Goal: Communication & Community: Answer question/provide support

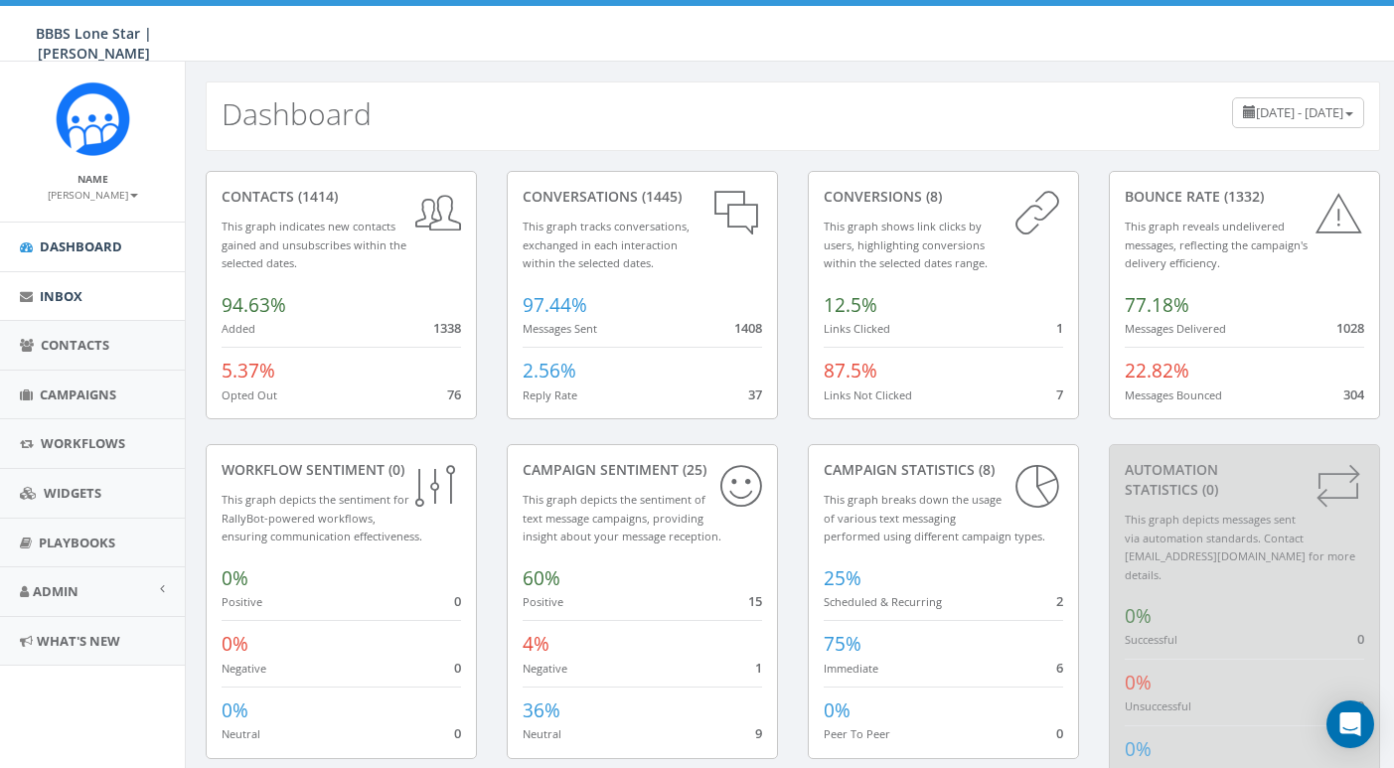
click at [68, 302] on span "Inbox" at bounding box center [61, 296] width 43 height 18
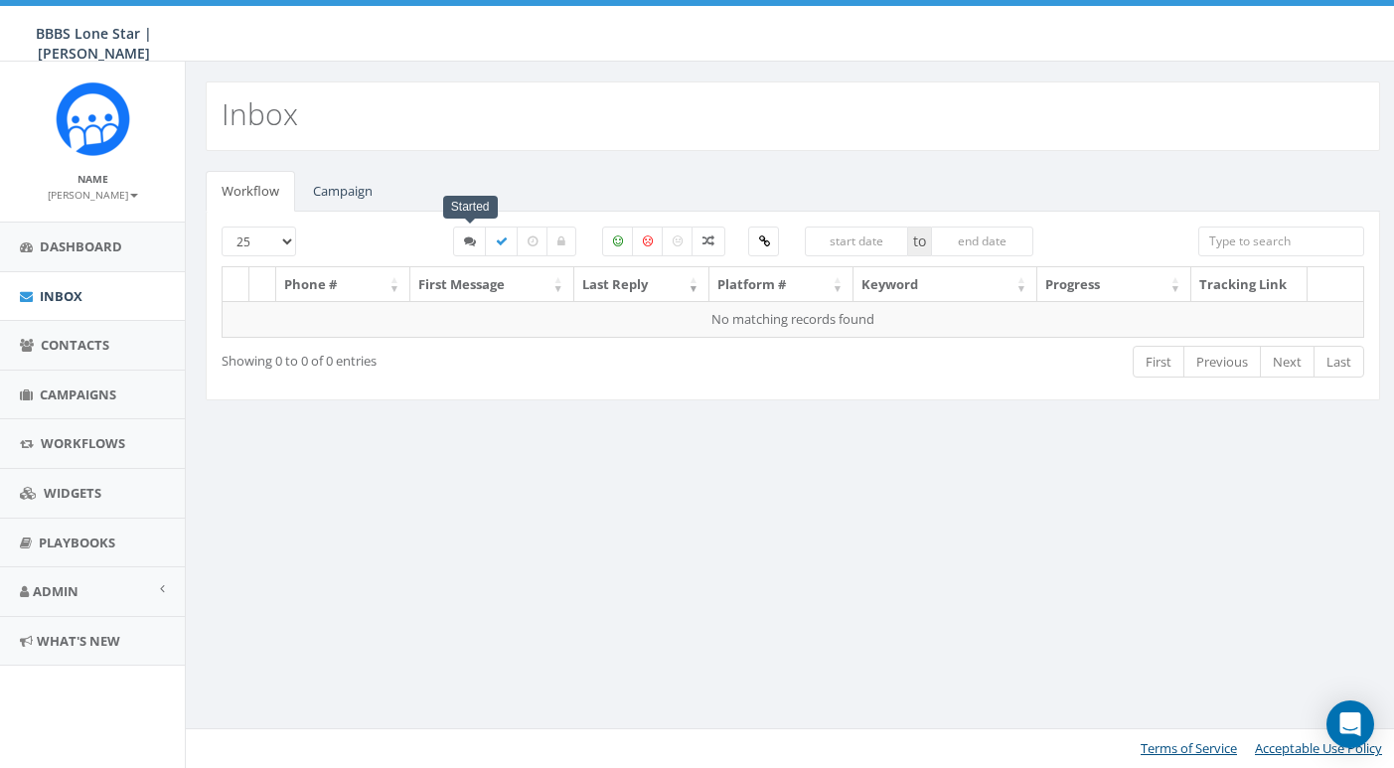
select select
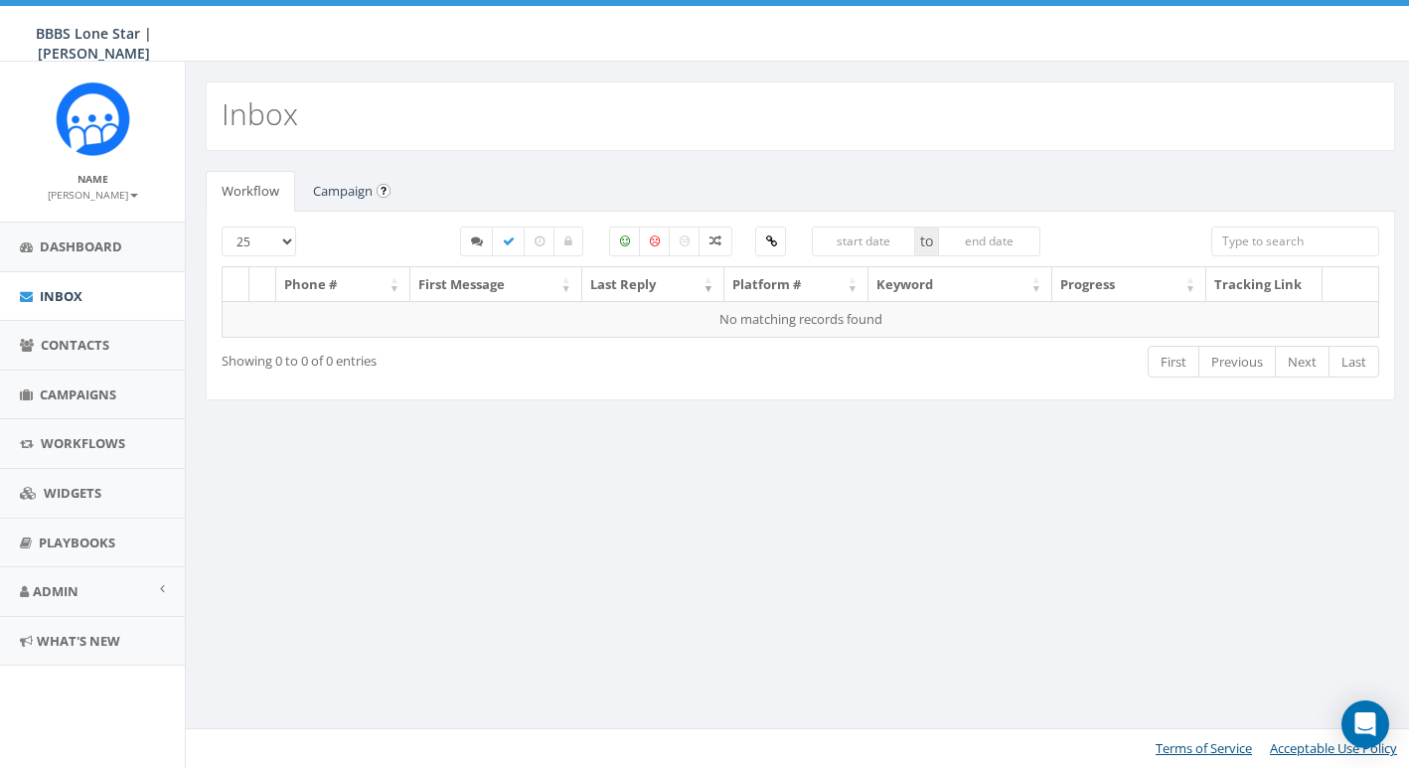
click at [349, 188] on link "Campaign" at bounding box center [342, 191] width 91 height 41
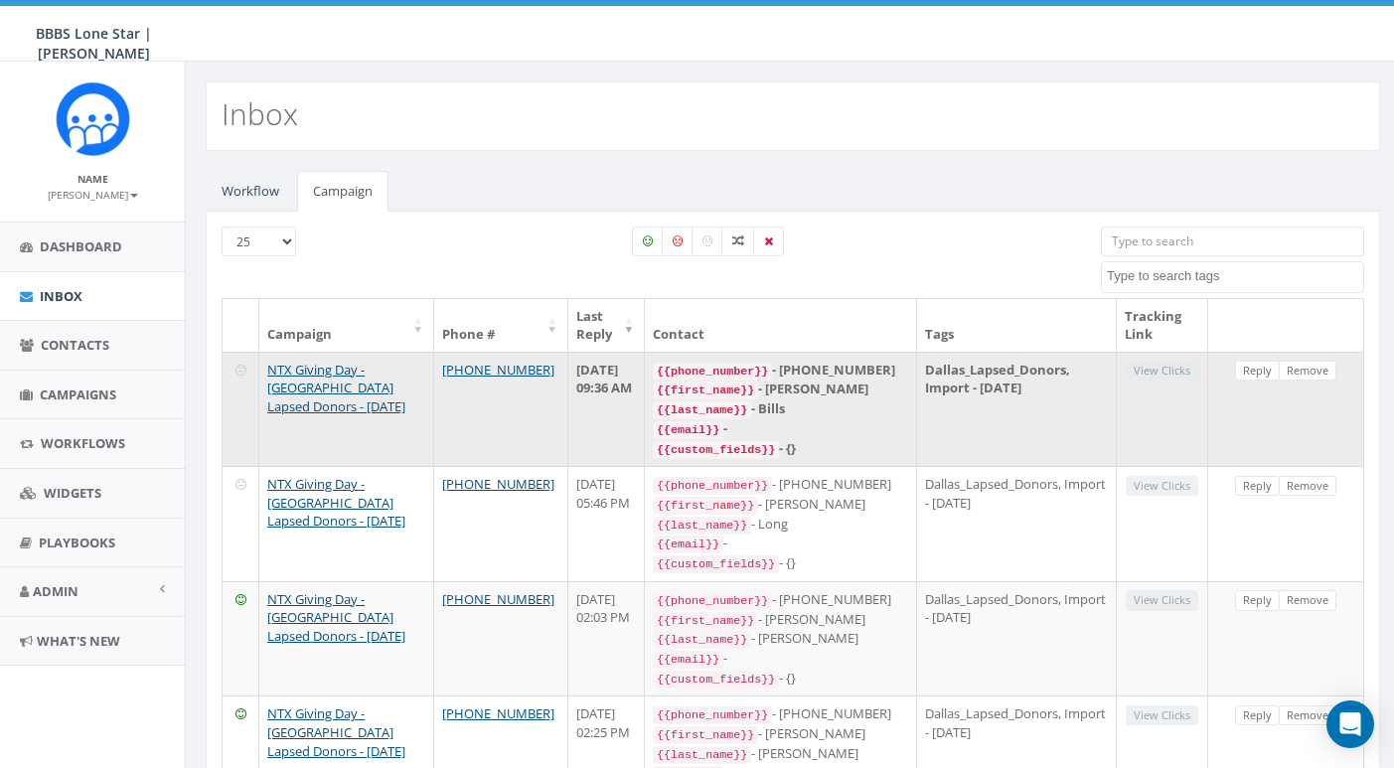
click at [876, 411] on div "{{last_name}} - Bills" at bounding box center [780, 409] width 255 height 20
click at [1263, 372] on link "Reply" at bounding box center [1257, 371] width 45 height 21
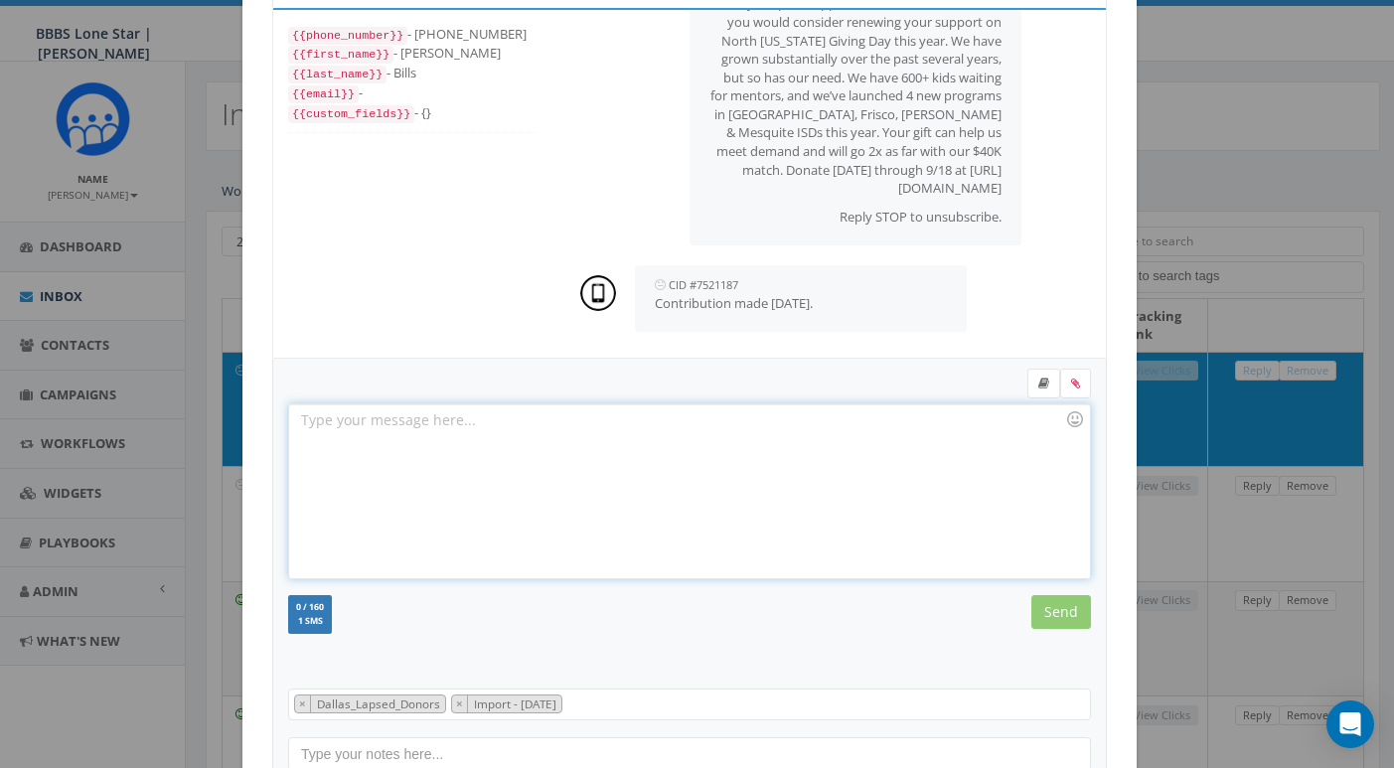
scroll to position [103, 0]
click at [650, 453] on div at bounding box center [689, 487] width 800 height 174
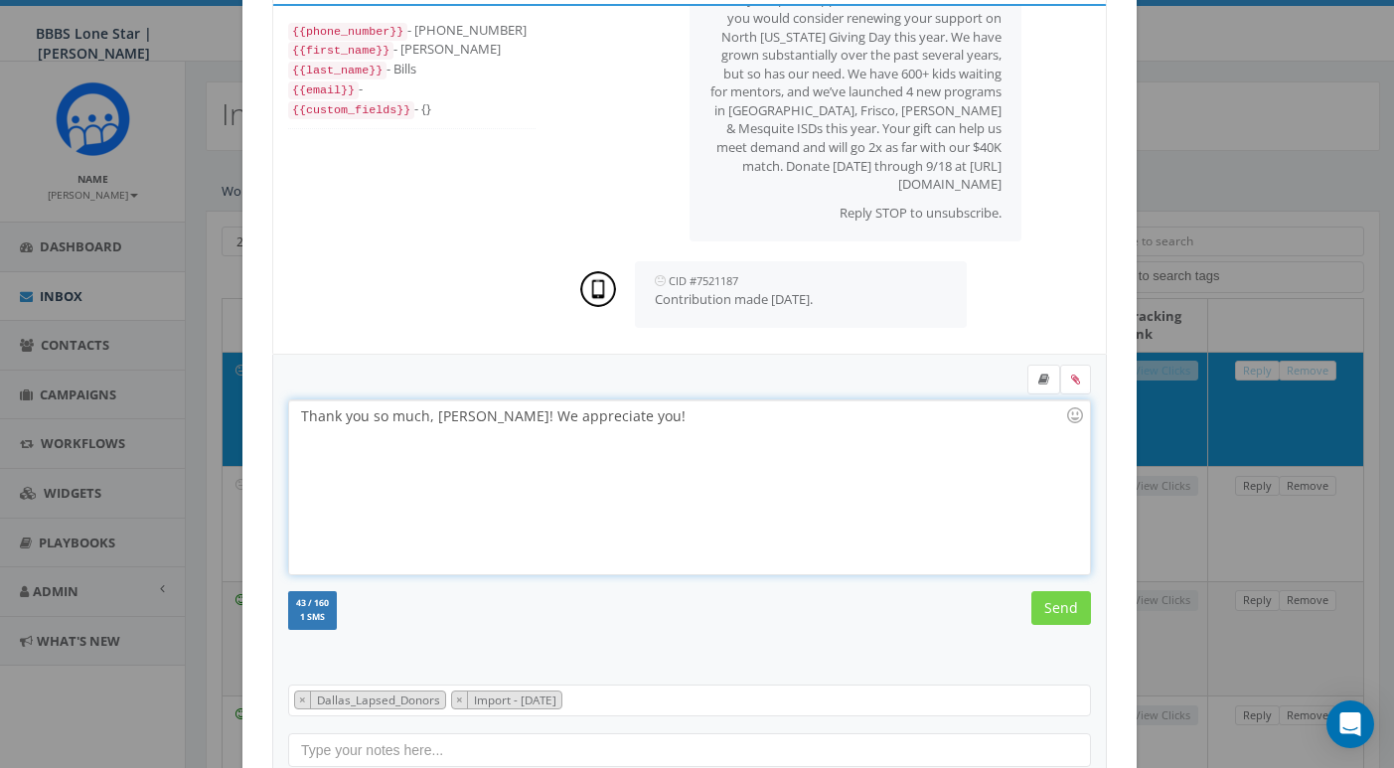
click at [1068, 608] on input "Send" at bounding box center [1061, 608] width 60 height 34
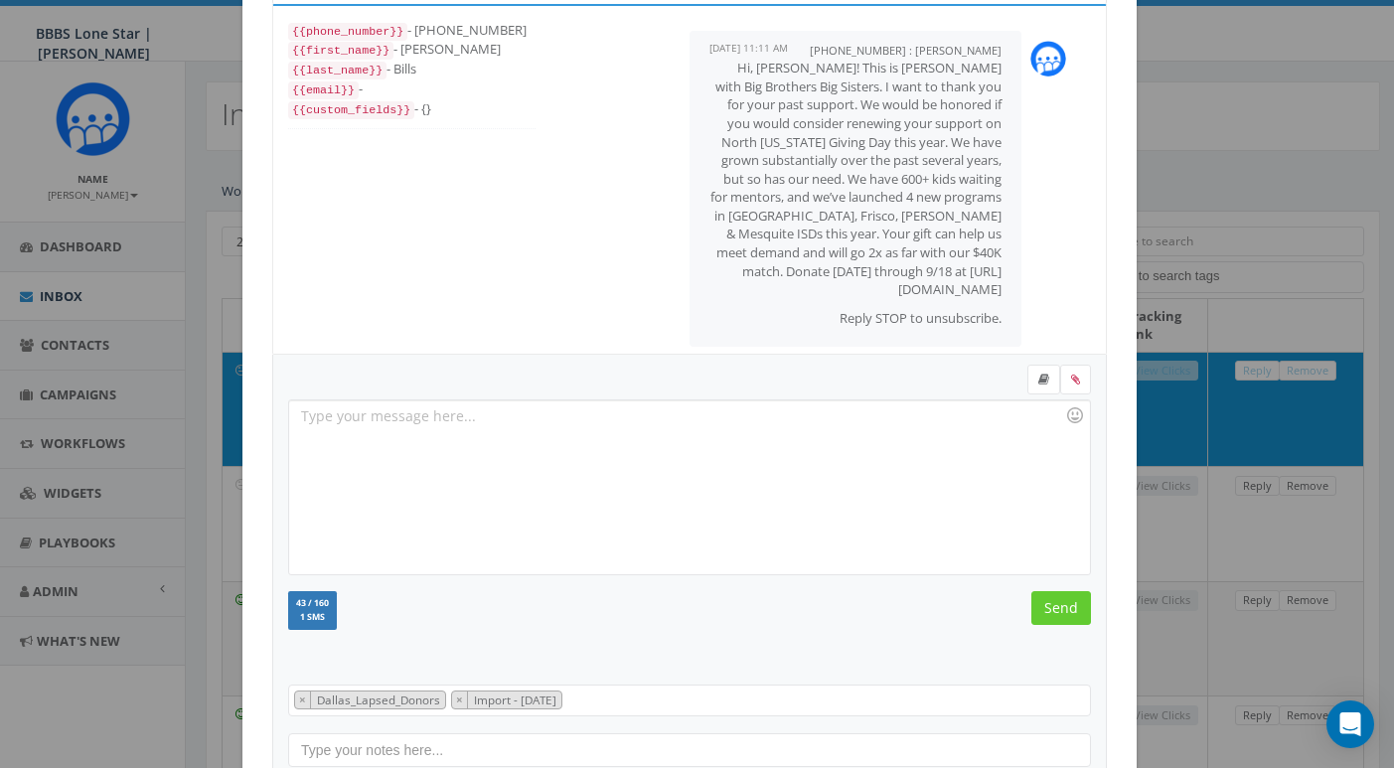
scroll to position [0, 0]
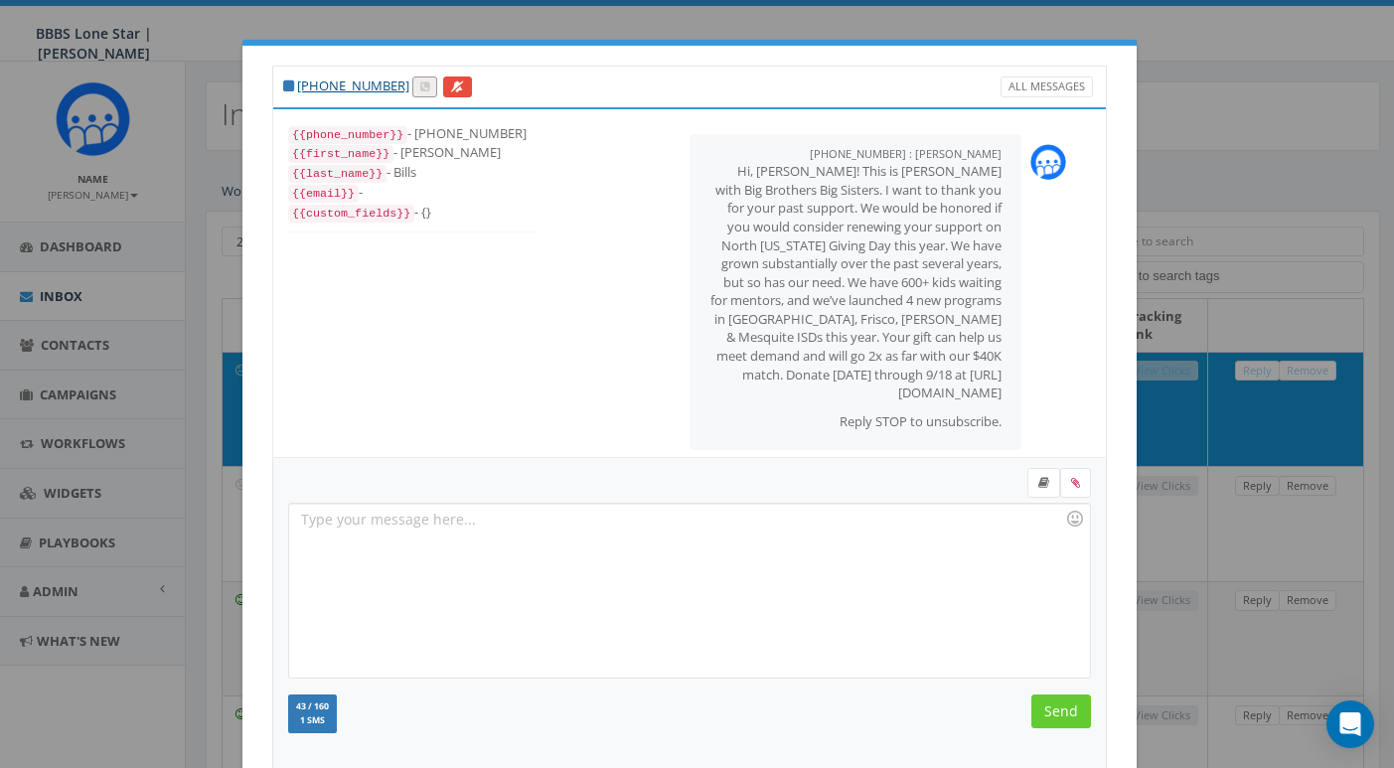
click at [1210, 205] on div "+1 214-923-1211 All Messages {{phone_number}} - +12149231211 {{first_name}} - J…" at bounding box center [697, 384] width 1394 height 768
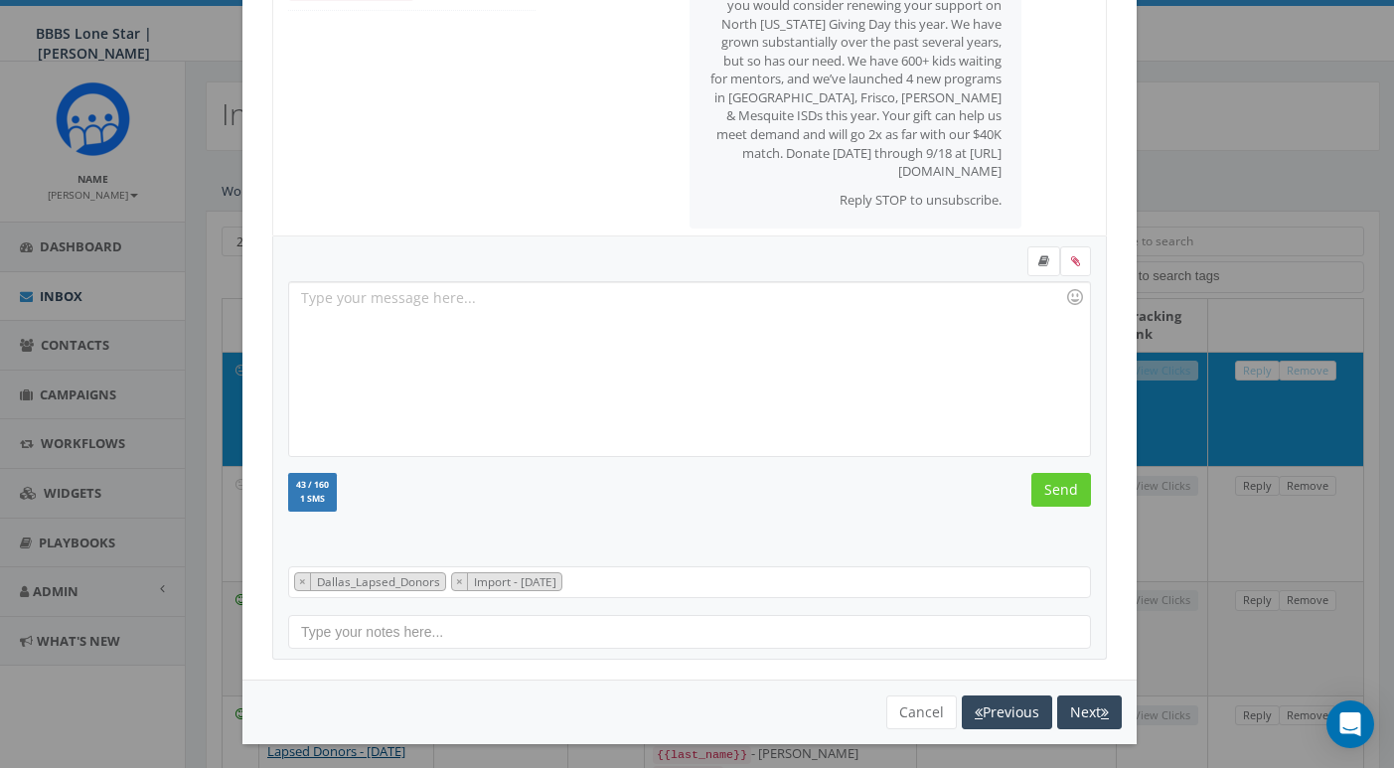
scroll to position [173, 0]
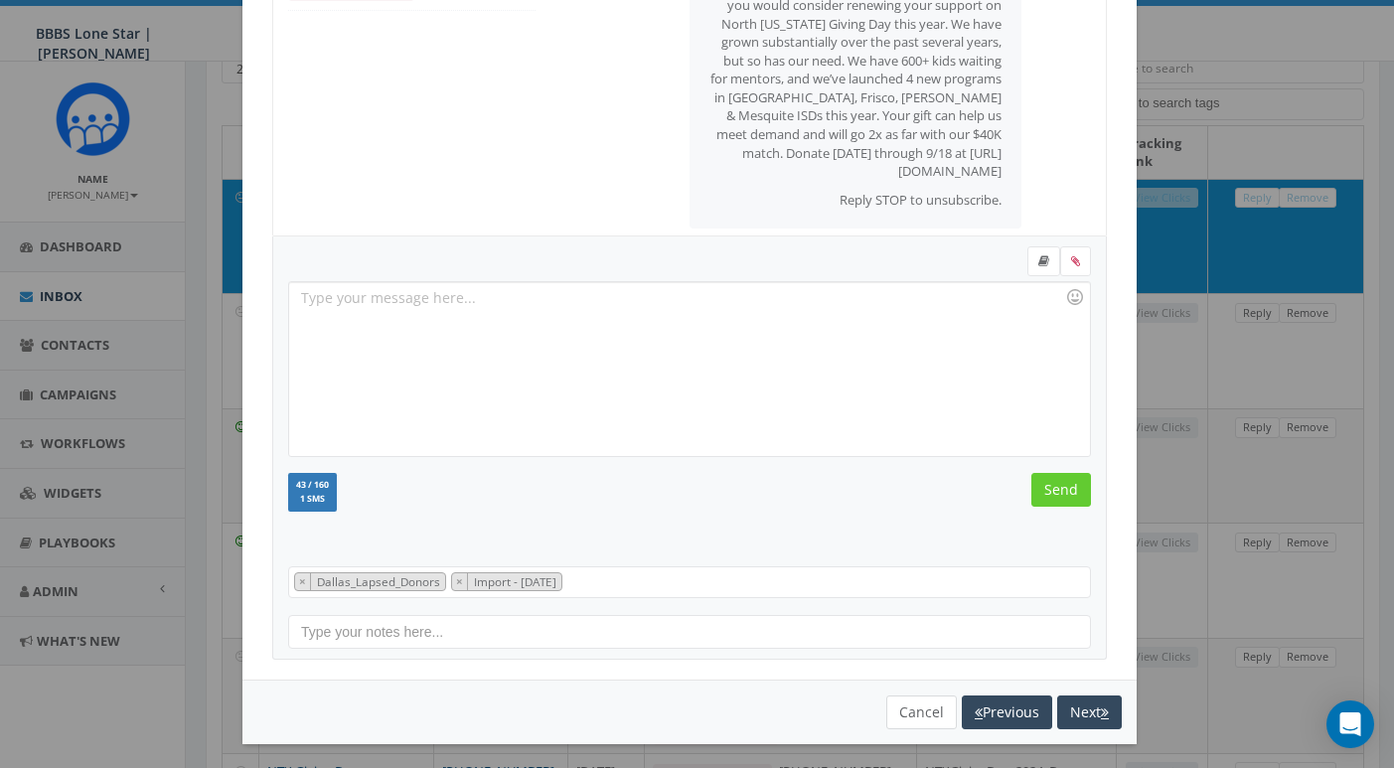
click at [916, 699] on button "Cancel" at bounding box center [921, 712] width 71 height 34
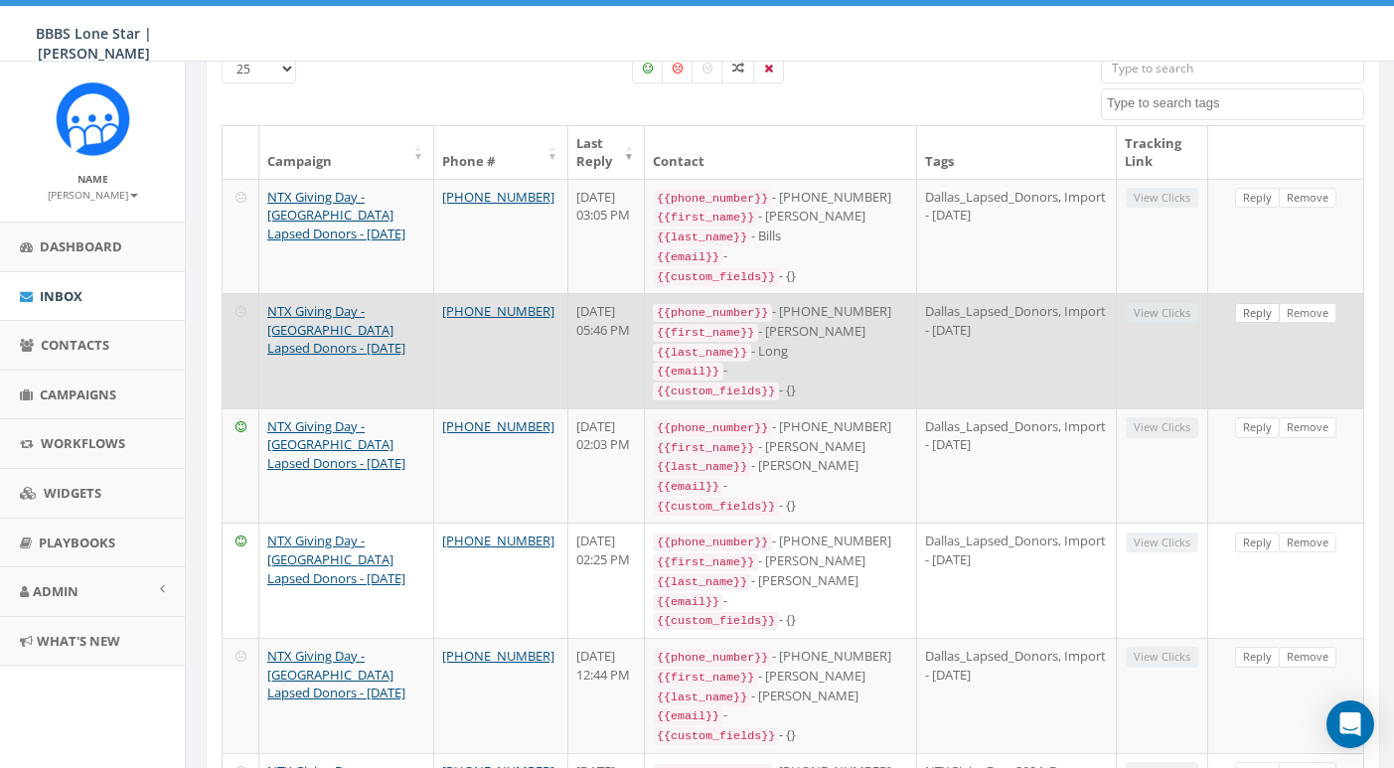
click at [1241, 303] on link "Reply" at bounding box center [1257, 313] width 45 height 21
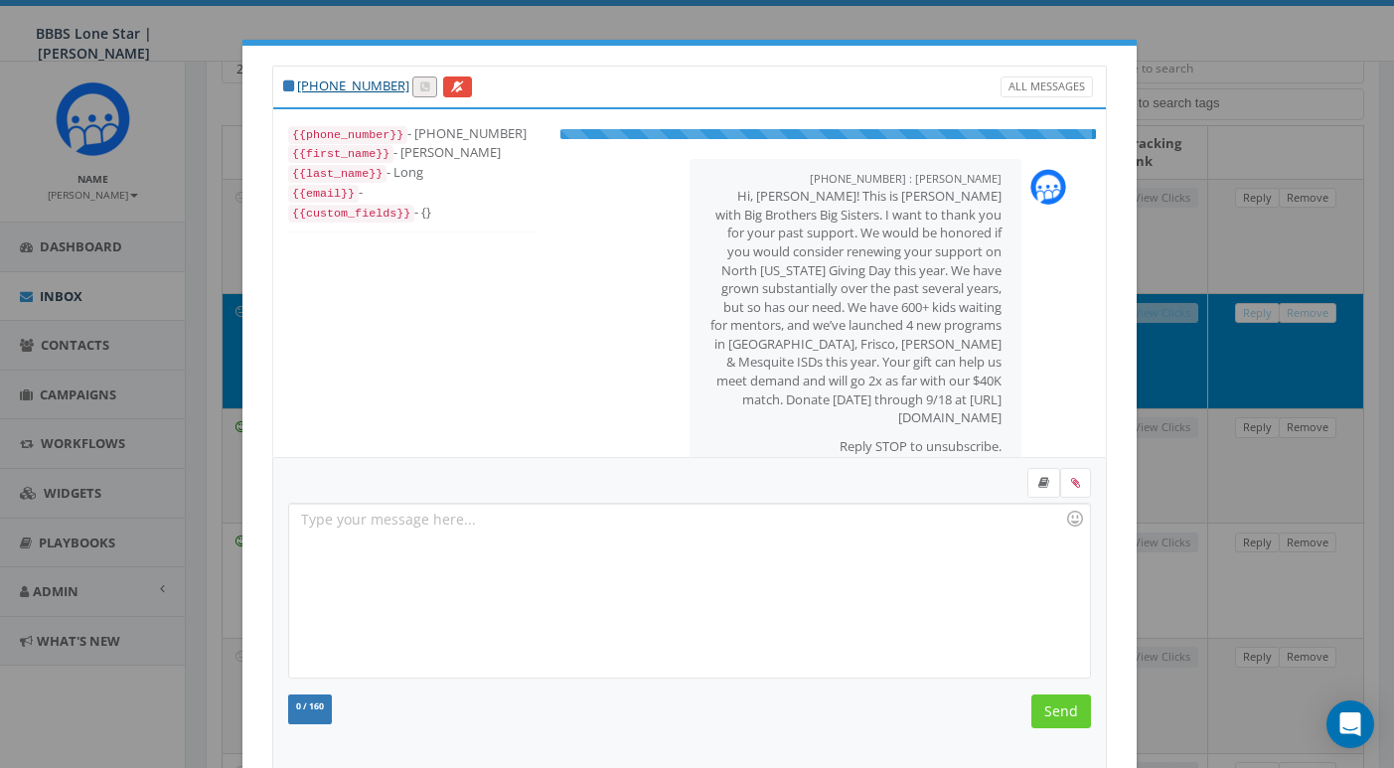
scroll to position [113, 0]
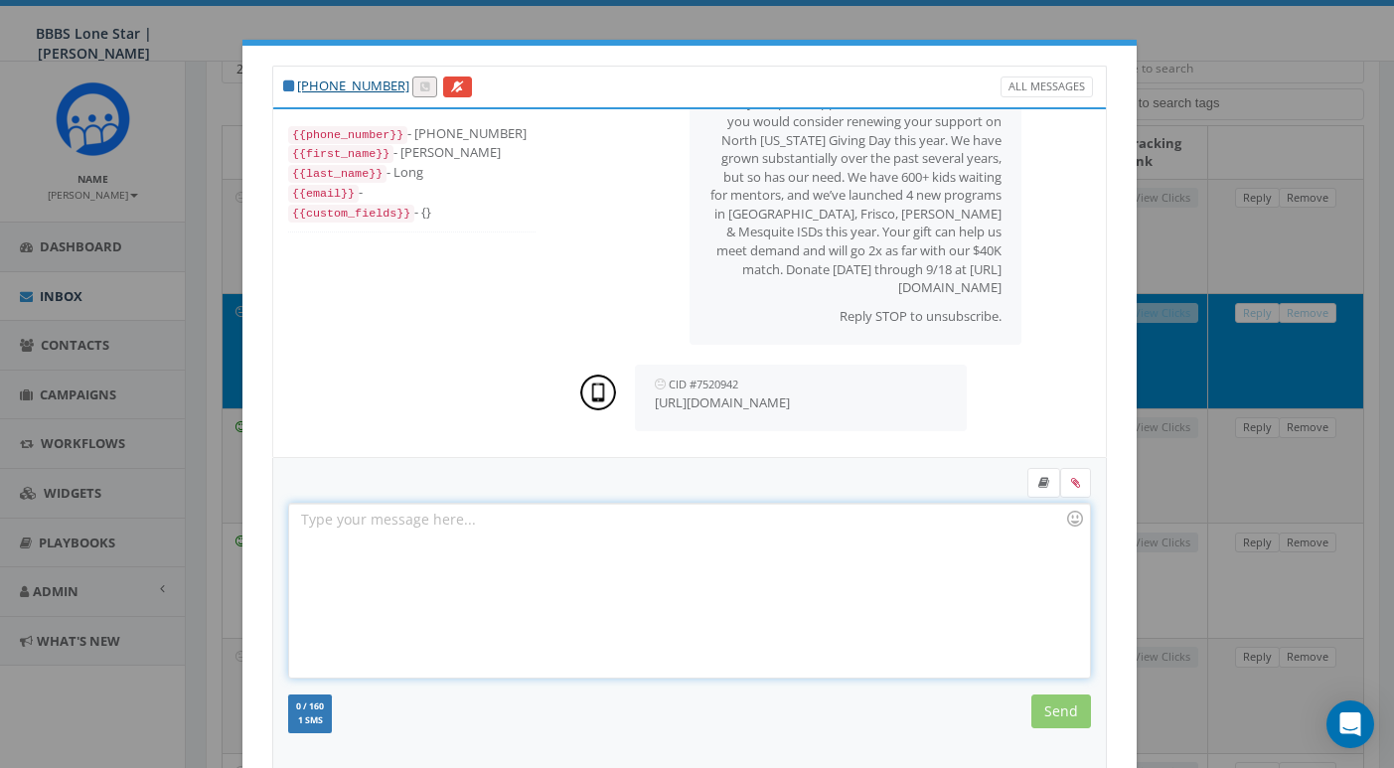
click at [658, 527] on div at bounding box center [689, 591] width 800 height 174
click at [1068, 707] on input "Send" at bounding box center [1061, 711] width 60 height 34
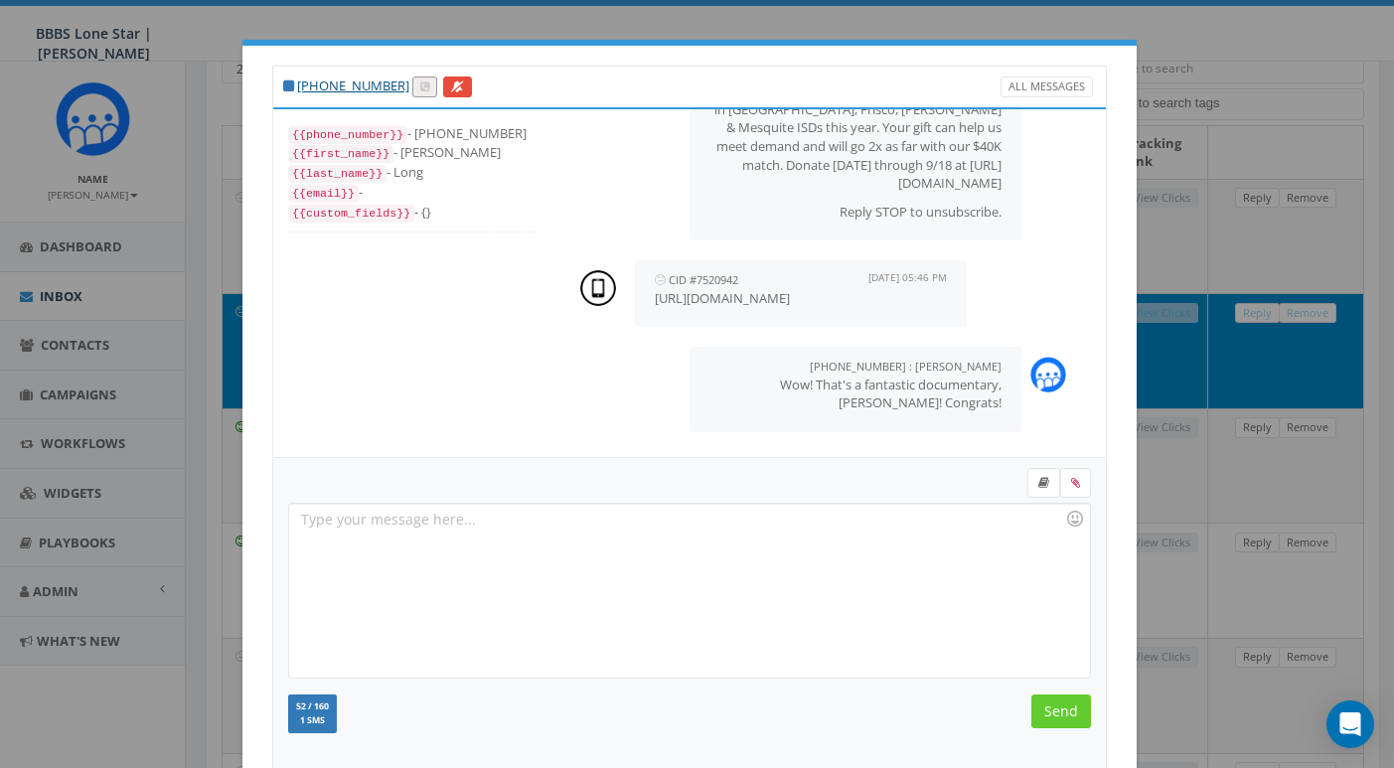
drag, startPoint x: 827, startPoint y: 301, endPoint x: 646, endPoint y: 293, distance: 182.0
click at [646, 293] on div "CID #7520942 September 16, 2025 05:46 PM https://youtu.be/KRffYjhk6k0" at bounding box center [801, 293] width 332 height 67
copy p "https://youtu.be/KRffYjhk6k0"
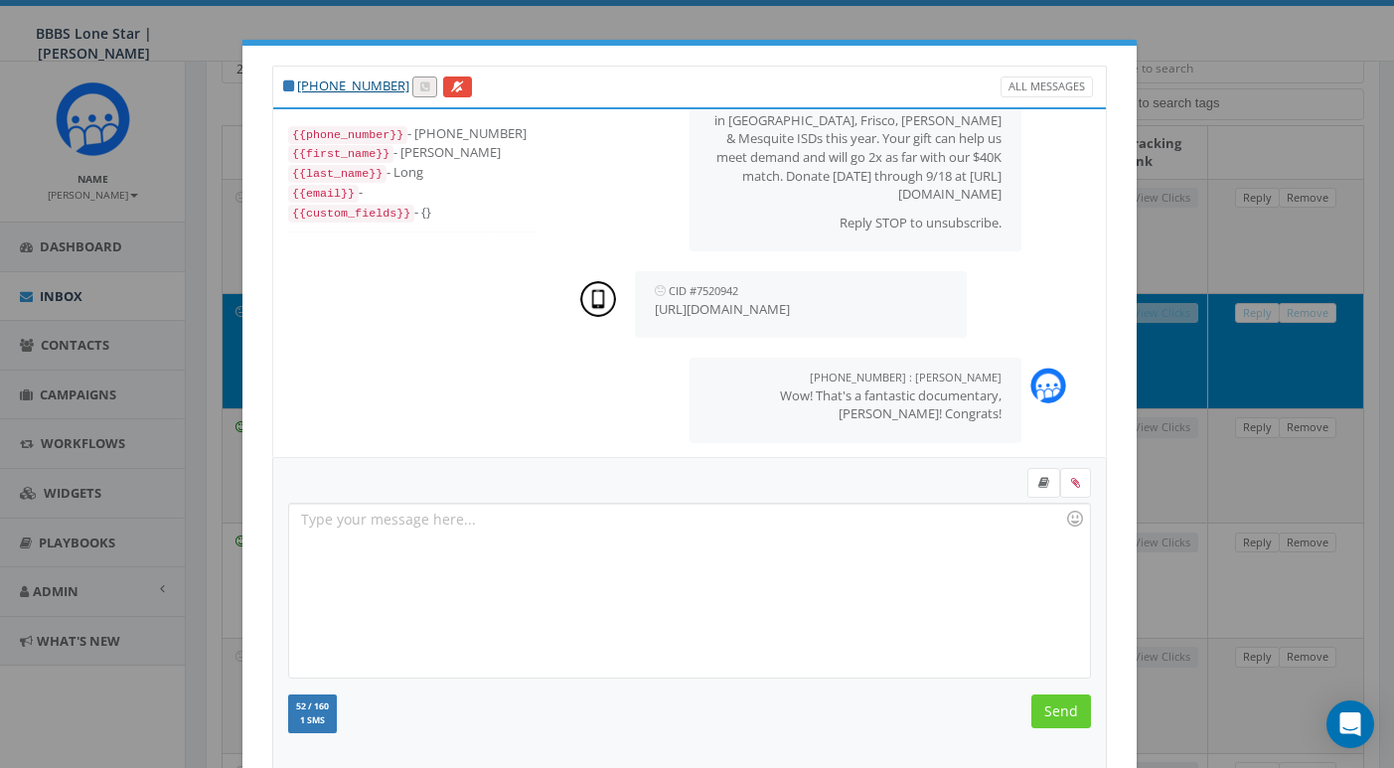
click at [1245, 83] on div "+1 214-957-9611 All Messages {{phone_number}} - +12149579611 {{first_name}} - D…" at bounding box center [697, 384] width 1394 height 768
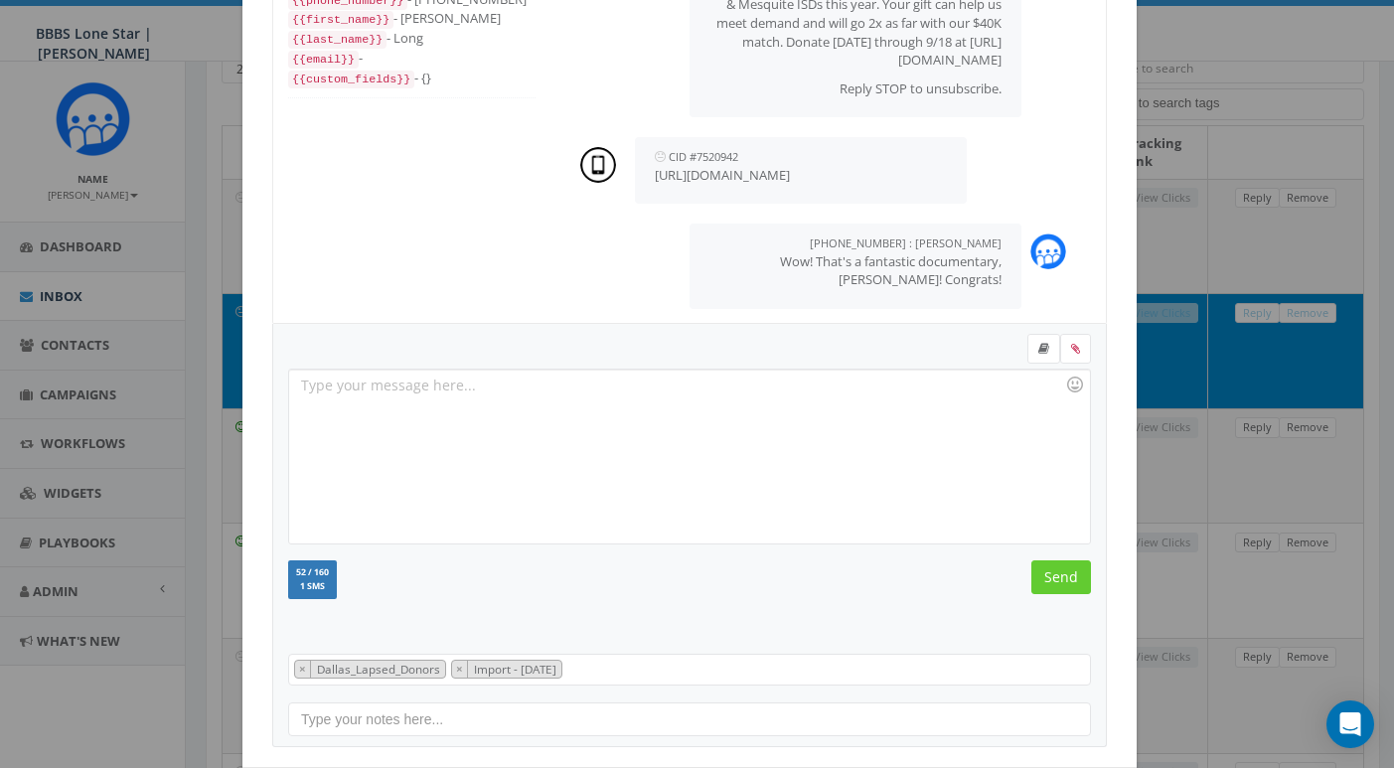
scroll to position [222, 0]
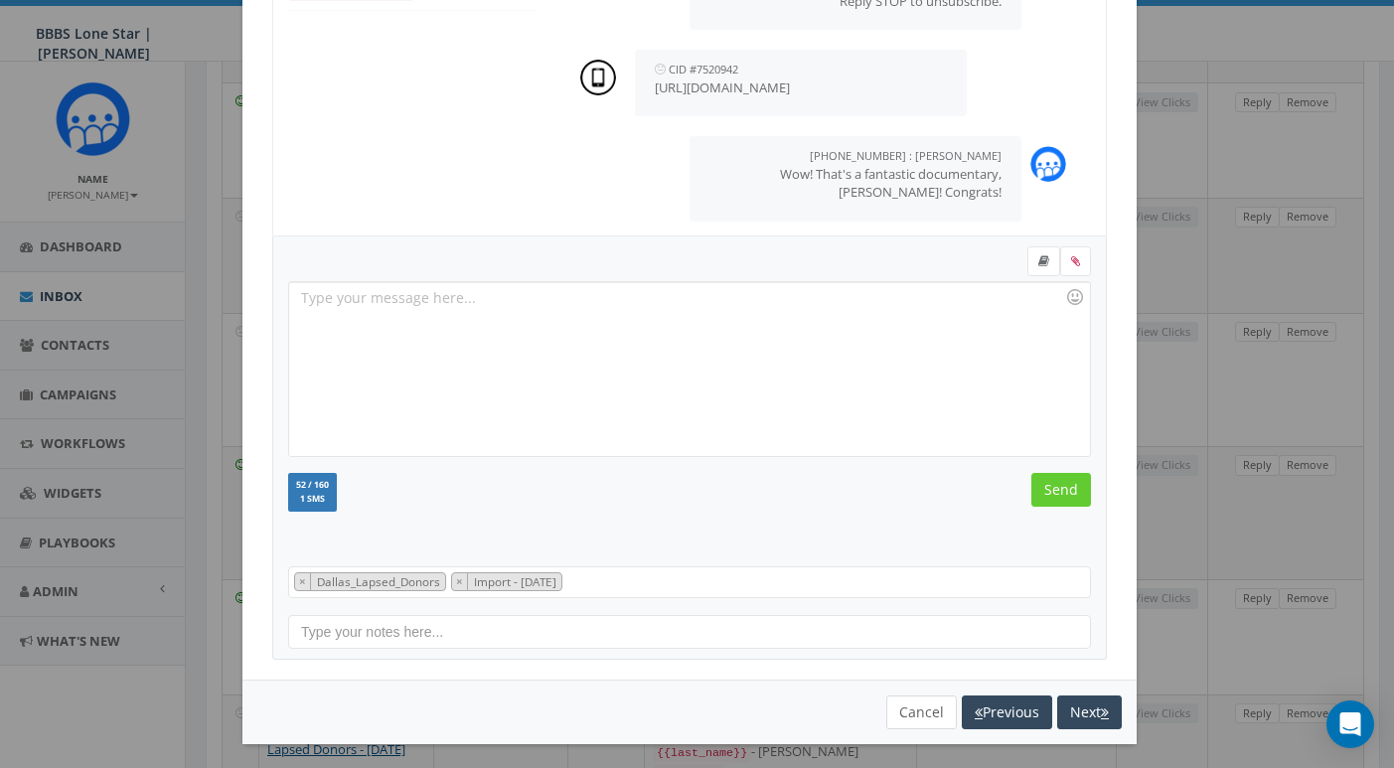
click at [910, 703] on button "Cancel" at bounding box center [921, 712] width 71 height 34
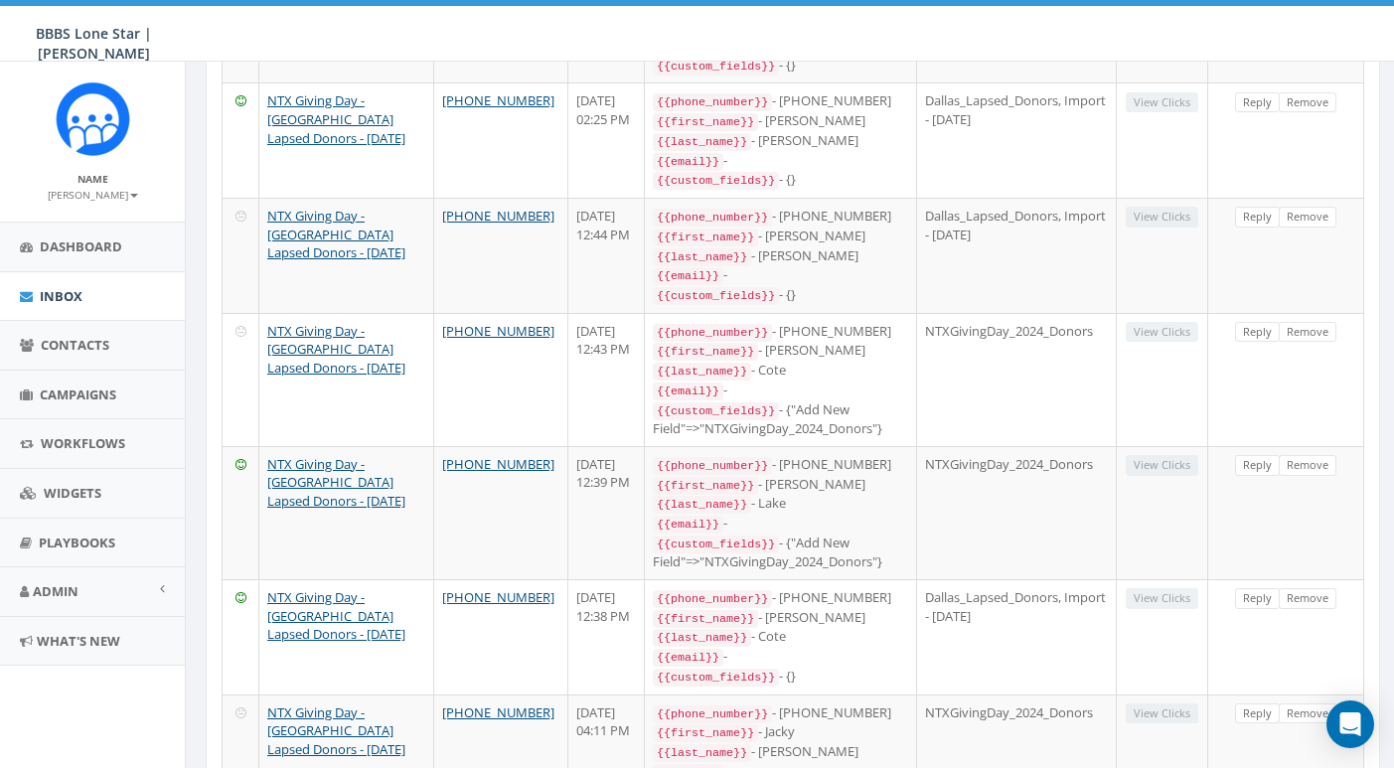
scroll to position [92, 0]
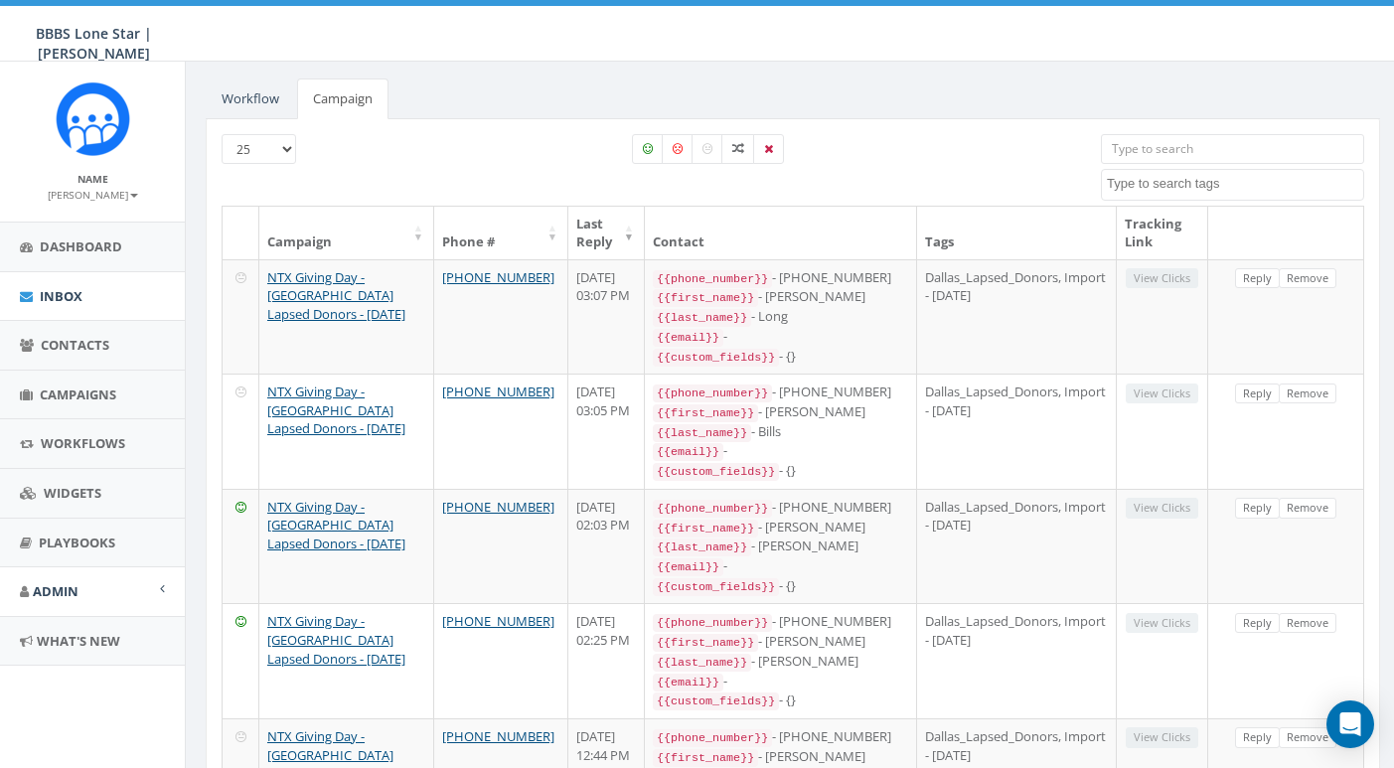
click at [80, 589] on link "Admin" at bounding box center [92, 591] width 185 height 49
click at [82, 631] on link "Account" at bounding box center [92, 636] width 185 height 39
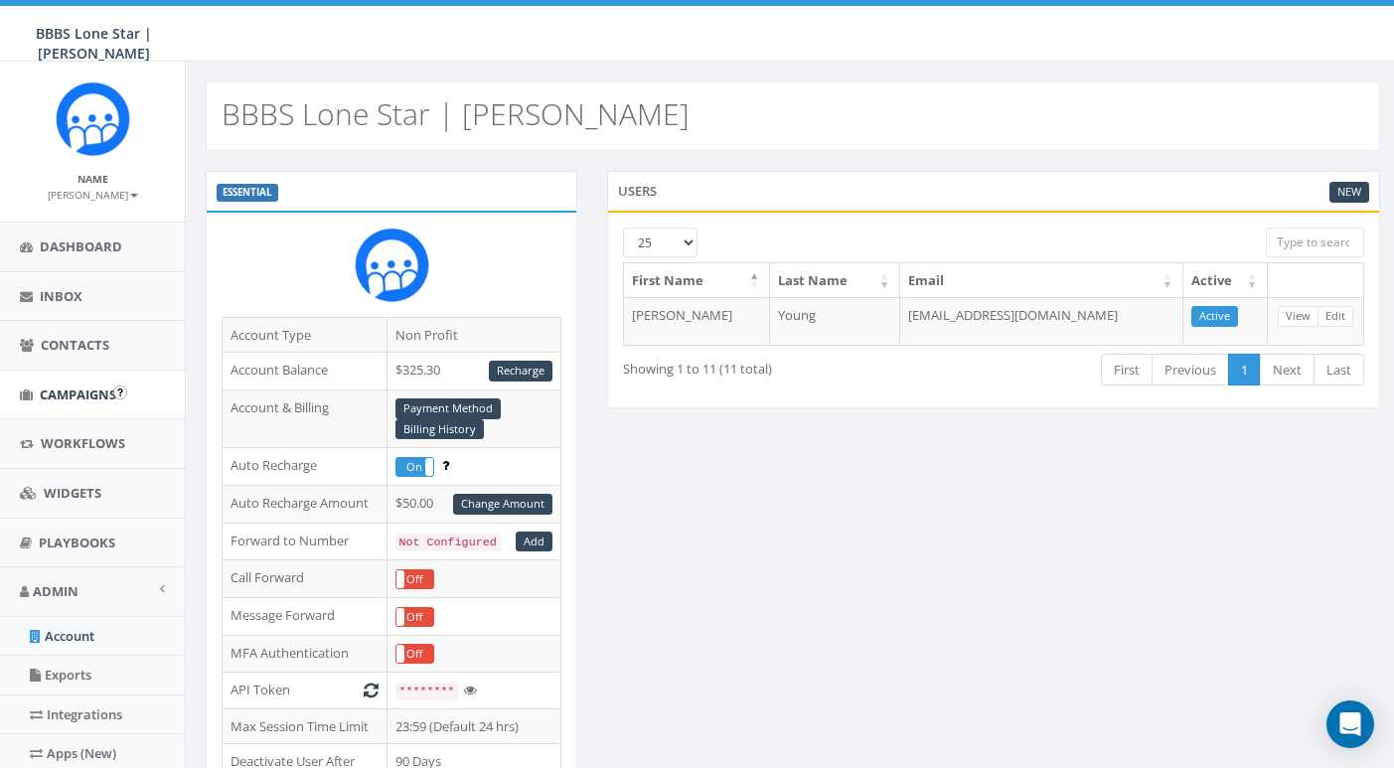
click at [83, 389] on span "Campaigns" at bounding box center [78, 394] width 76 height 18
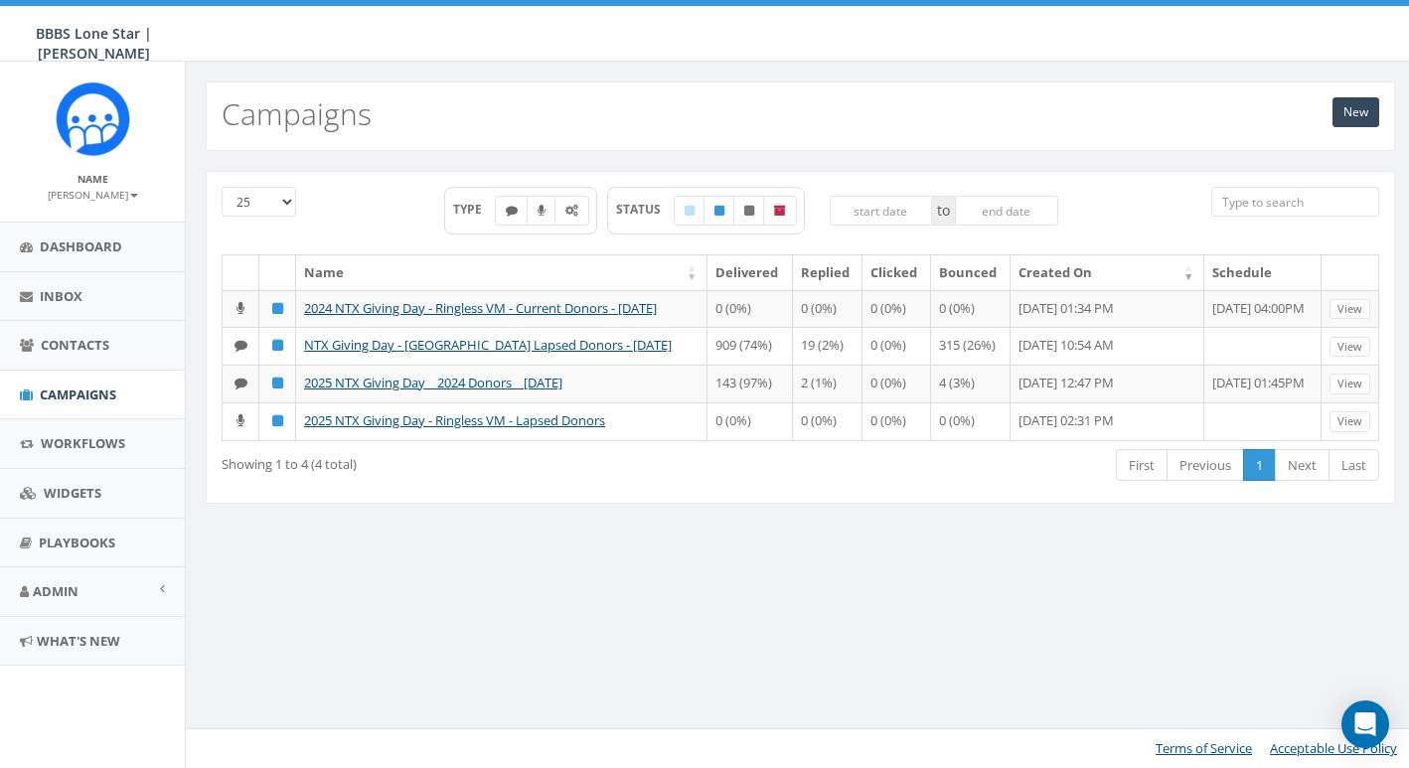
click at [695, 548] on div "25 50 100 TYPE STATUS to Name Delivered Replied Clicked Bounced Created On Sche…" at bounding box center [800, 349] width 1229 height 397
click at [1136, 7] on div "13.32 % of Available Amount Used You have used 13.32 % of your available amount." at bounding box center [1183, 34] width 481 height 56
click at [1117, 4] on div at bounding box center [704, 3] width 1409 height 6
